Goal: Task Accomplishment & Management: Use online tool/utility

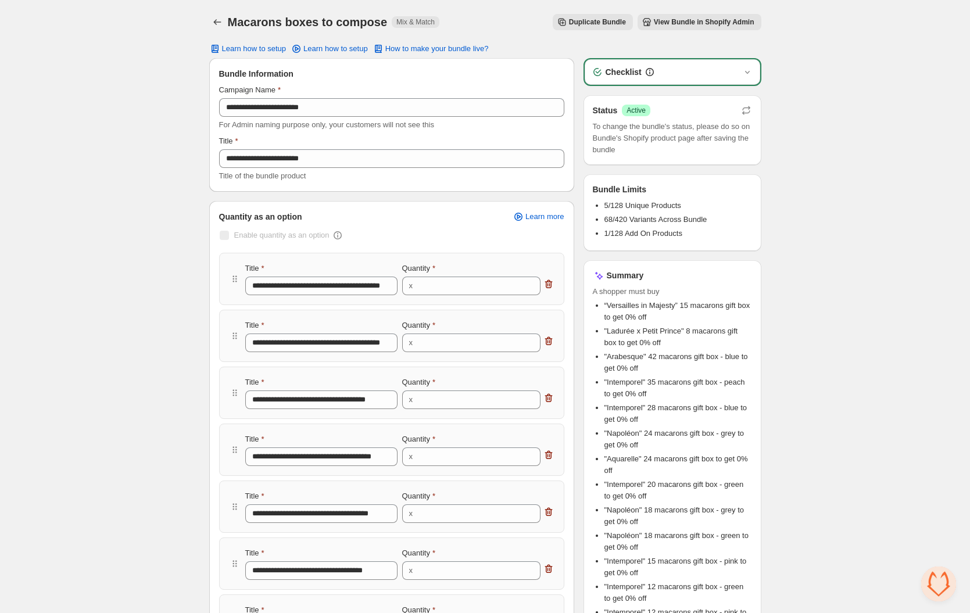
scroll to position [1778, 0]
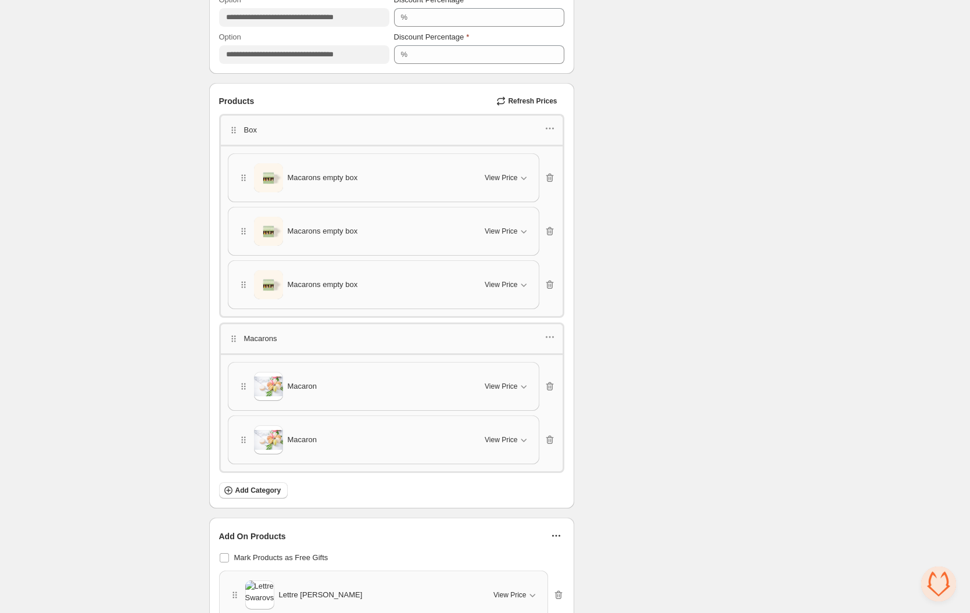
click at [526, 102] on span "Refresh Prices" at bounding box center [532, 100] width 49 height 9
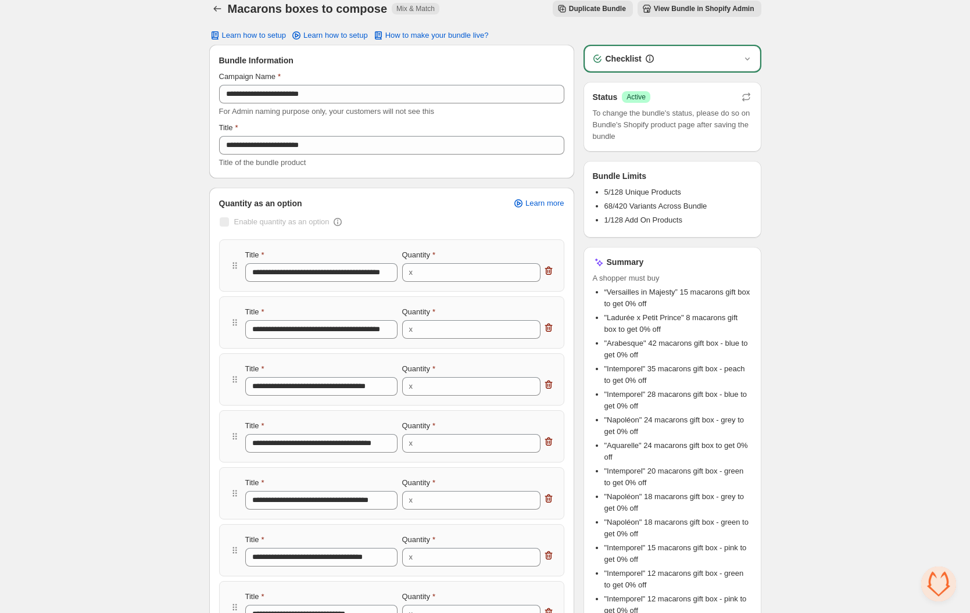
scroll to position [0, 0]
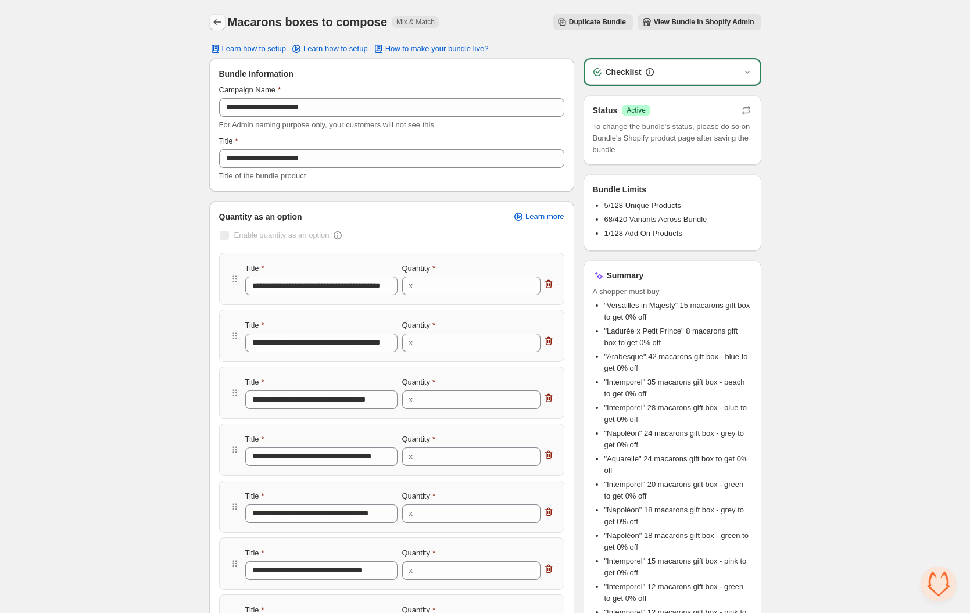
click at [220, 20] on icon "Back" at bounding box center [218, 22] width 12 height 12
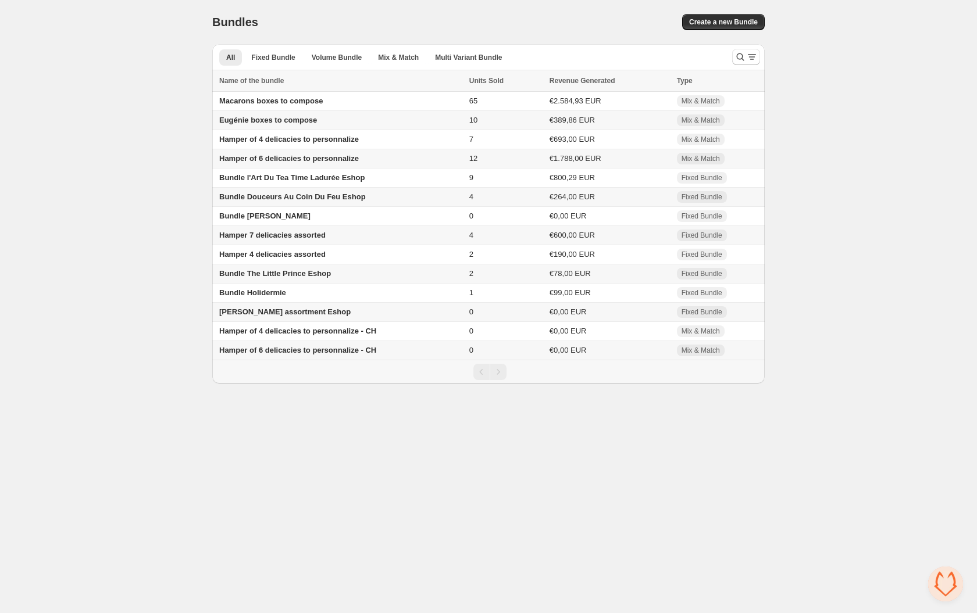
click at [241, 120] on span "Eugénie boxes to compose" at bounding box center [268, 120] width 98 height 9
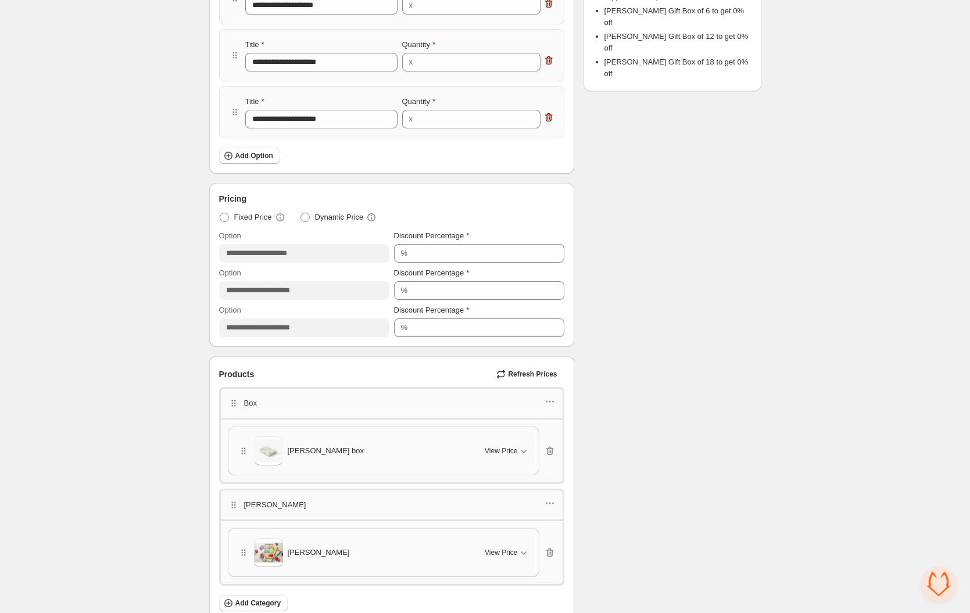
scroll to position [505, 0]
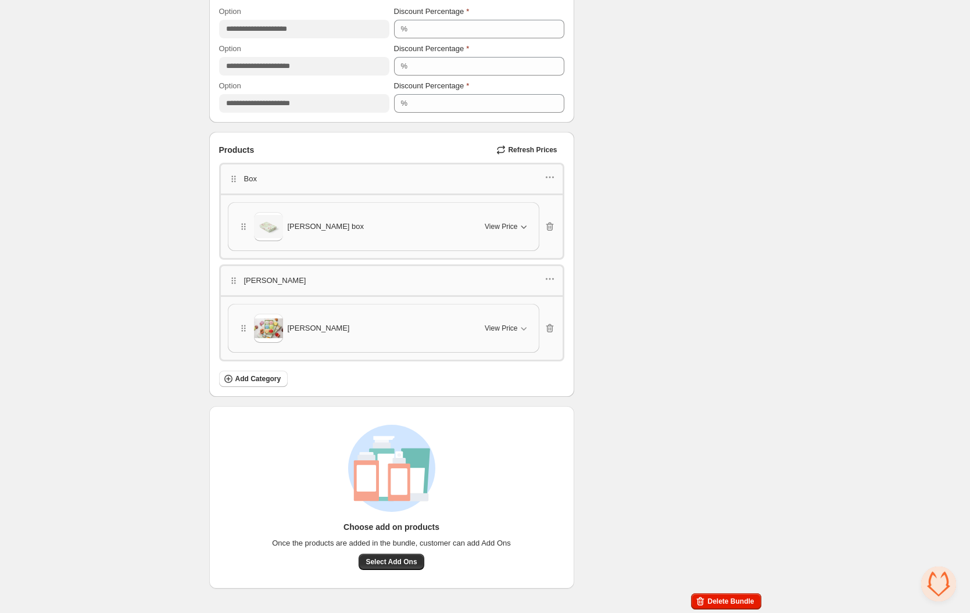
click at [526, 219] on button "View Price" at bounding box center [507, 226] width 58 height 19
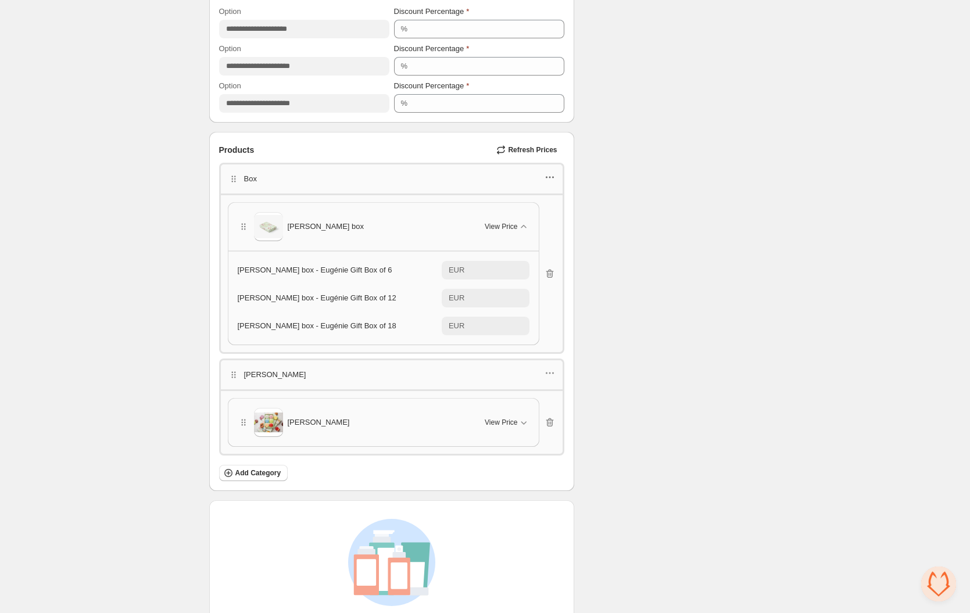
click at [550, 180] on icon "button" at bounding box center [550, 177] width 12 height 12
click at [539, 213] on span "Edit products" at bounding box center [555, 219] width 63 height 12
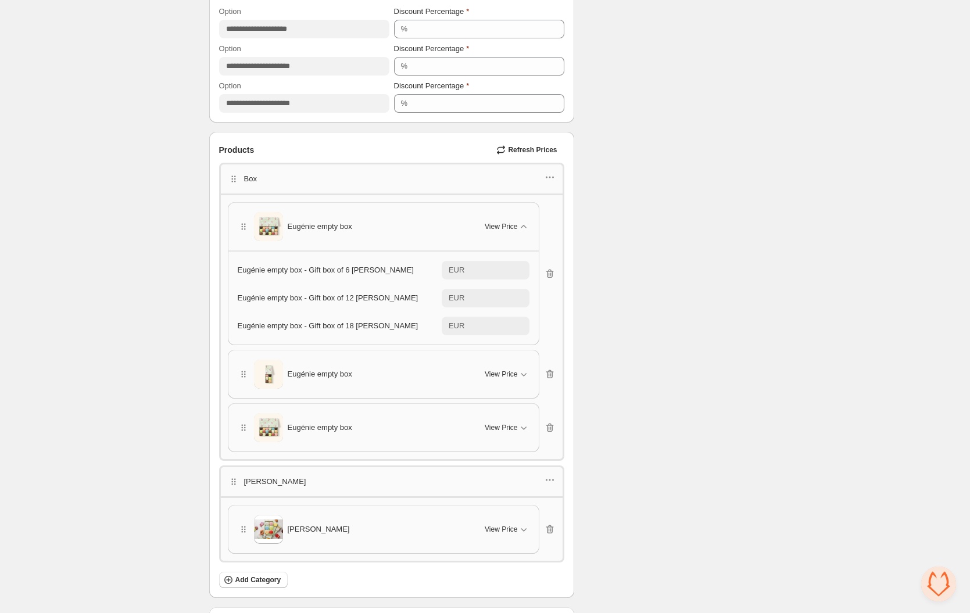
click at [530, 149] on span "Refresh Prices" at bounding box center [532, 149] width 49 height 9
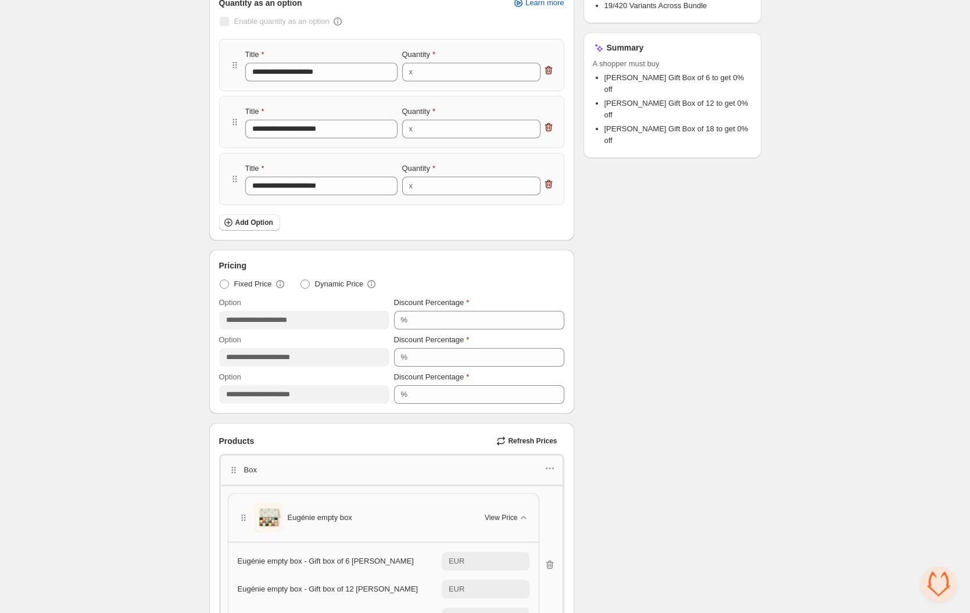
scroll to position [0, 0]
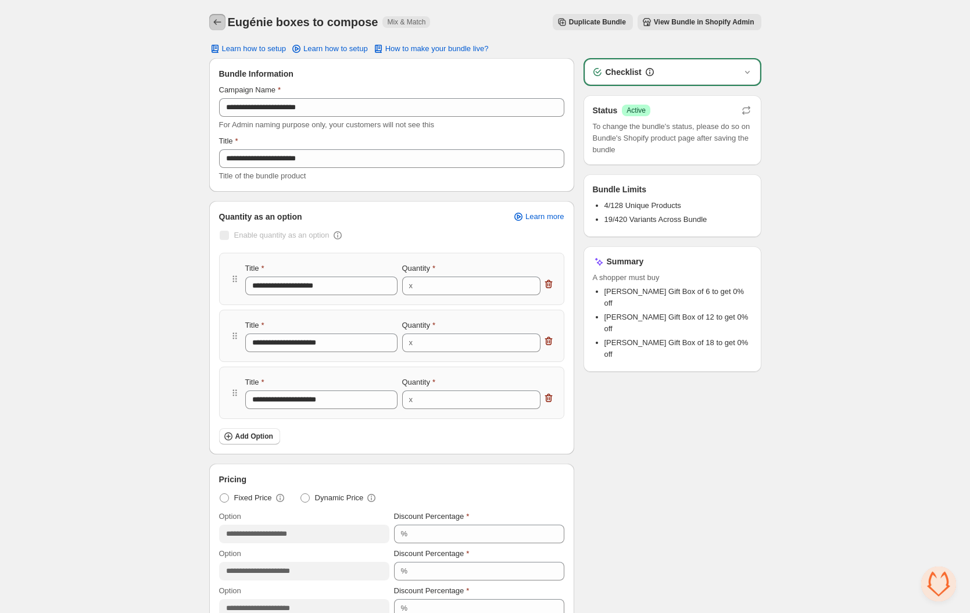
click at [218, 20] on icon "Back" at bounding box center [218, 22] width 12 height 12
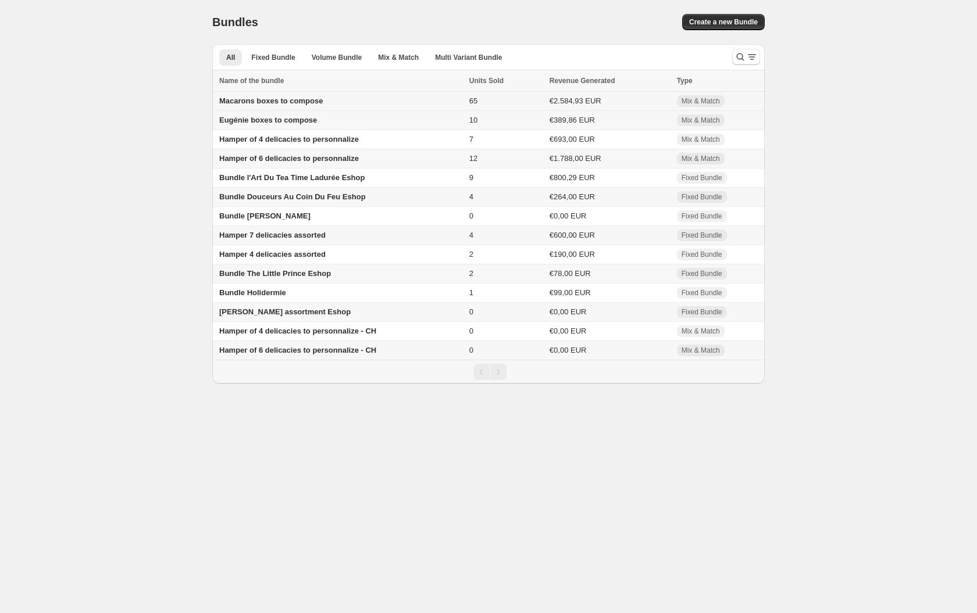
click at [262, 100] on span "Macarons boxes to compose" at bounding box center [270, 100] width 103 height 9
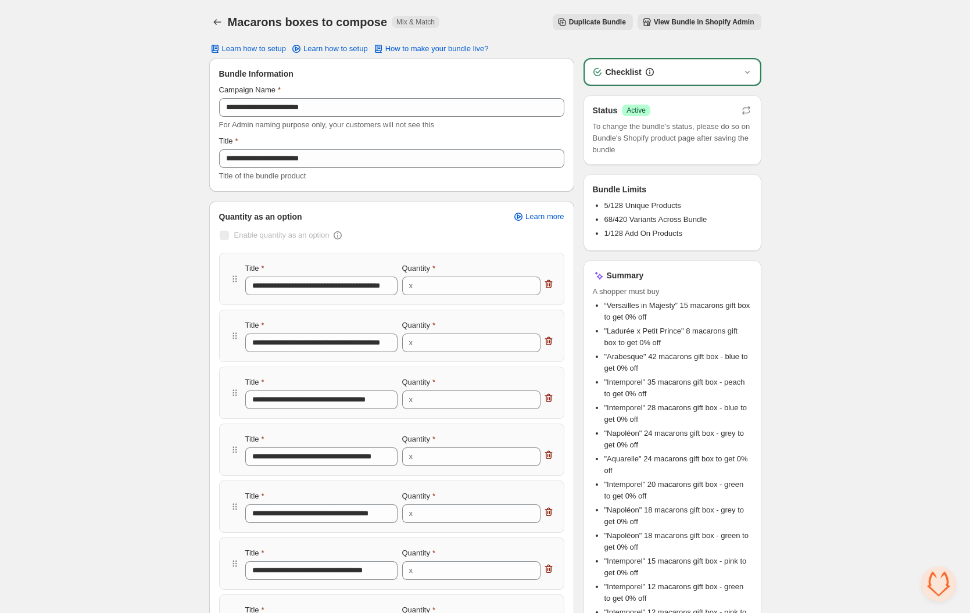
click at [663, 24] on span "View Bundle in Shopify Admin" at bounding box center [704, 21] width 101 height 9
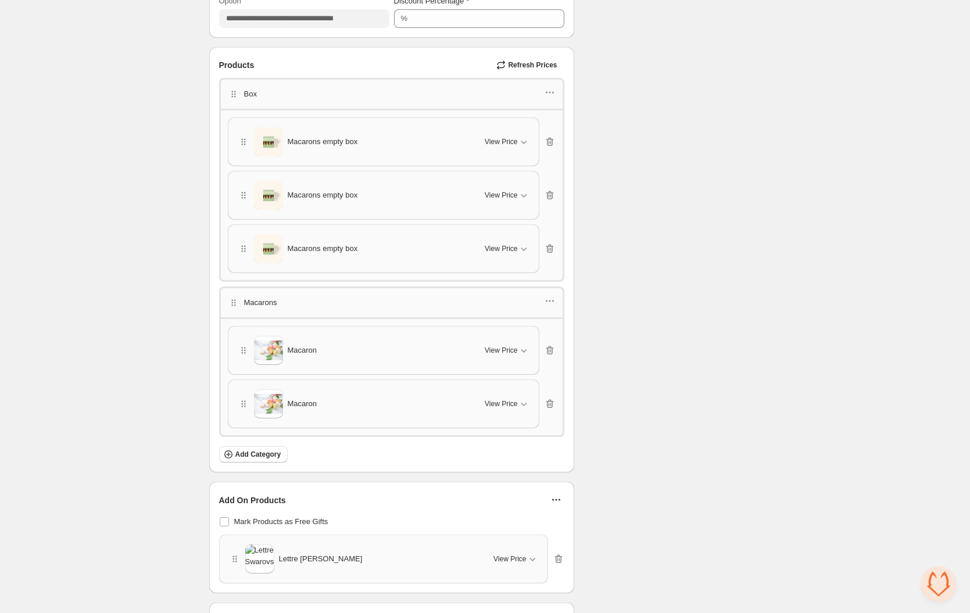
scroll to position [1783, 0]
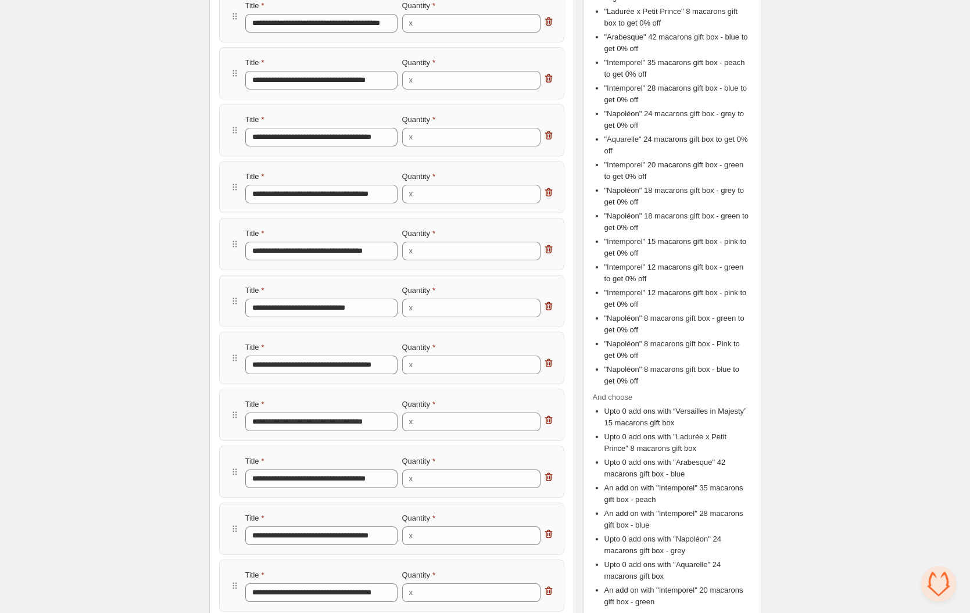
scroll to position [0, 0]
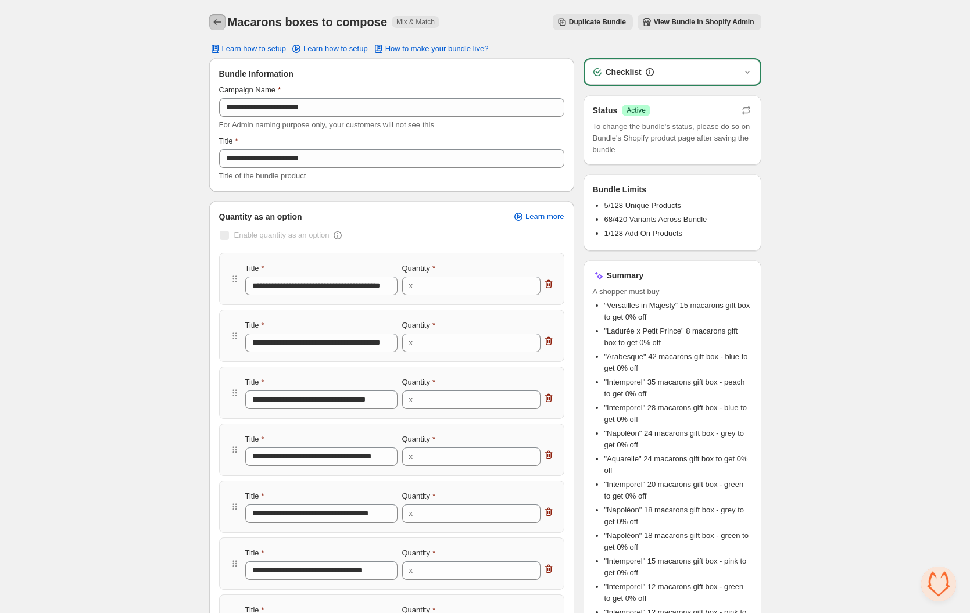
click at [223, 19] on button "Back" at bounding box center [217, 22] width 16 height 16
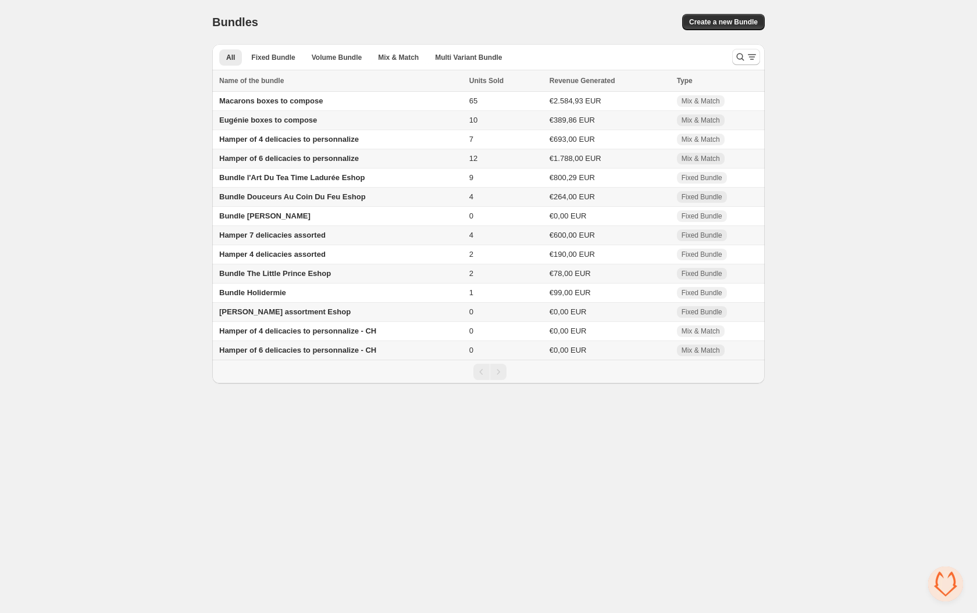
click at [245, 117] on span "Eugénie boxes to compose" at bounding box center [268, 120] width 98 height 9
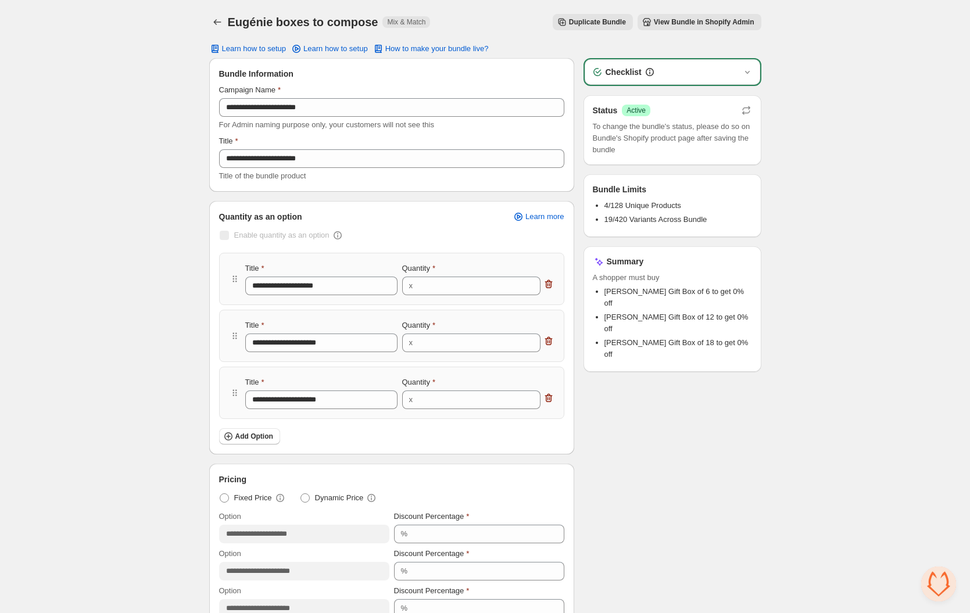
click at [674, 20] on span "View Bundle in Shopify Admin" at bounding box center [704, 21] width 101 height 9
